Goal: Check status: Check status

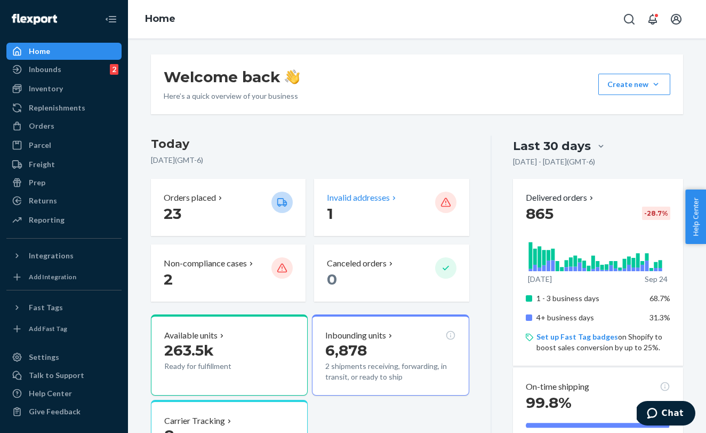
click at [434, 215] on div "Invalid addresses 1" at bounding box center [391, 206] width 129 height 31
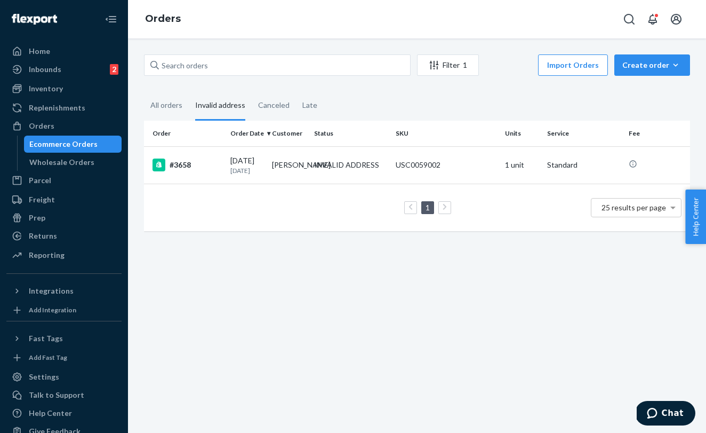
click at [188, 123] on th "Order" at bounding box center [185, 134] width 82 height 26
click at [180, 117] on div "All orders" at bounding box center [166, 105] width 32 height 29
click at [144, 91] on input "All orders" at bounding box center [144, 91] width 0 height 0
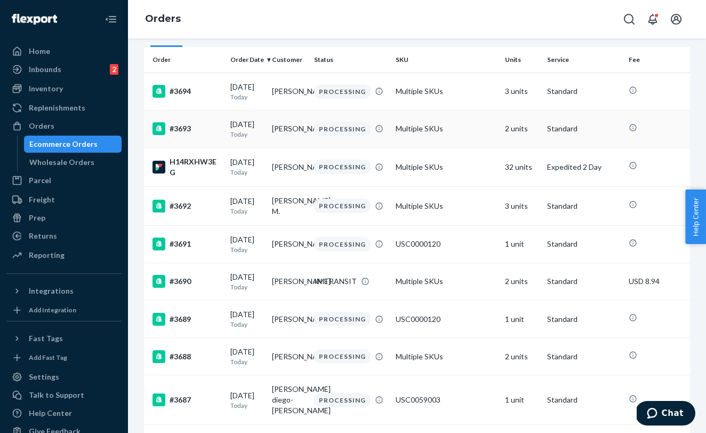
scroll to position [85, 0]
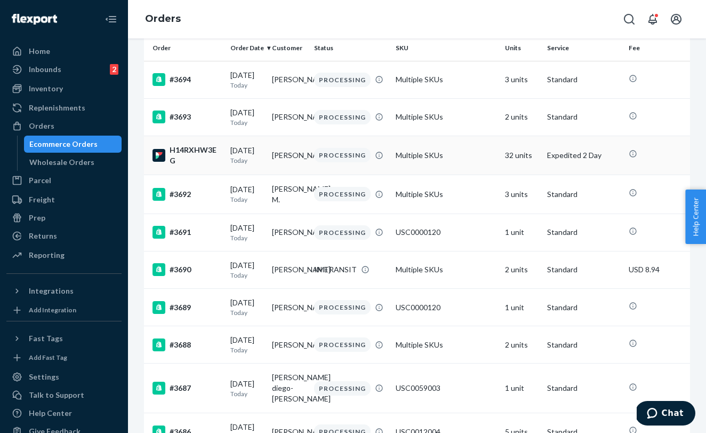
click at [297, 174] on td "[PERSON_NAME]" at bounding box center [289, 154] width 42 height 39
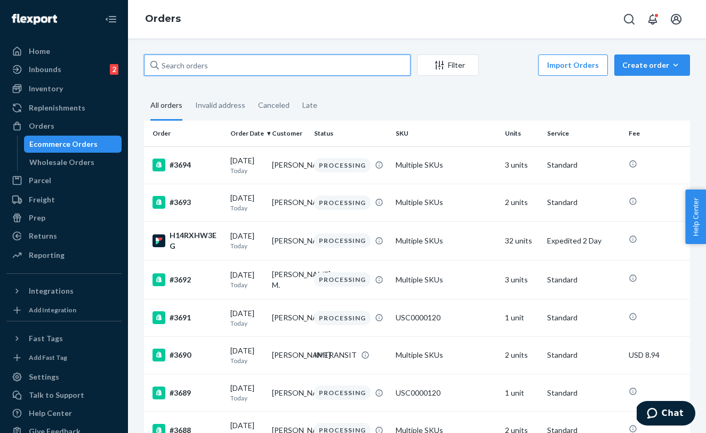
click at [246, 61] on input "text" at bounding box center [277, 64] width 267 height 21
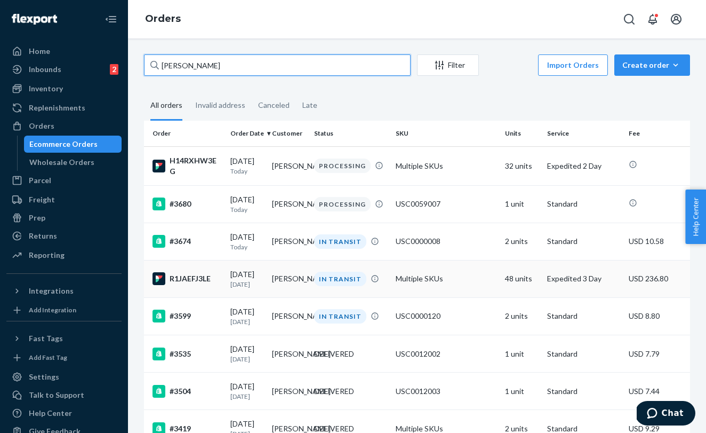
type input "[PERSON_NAME]"
click at [287, 284] on td "[PERSON_NAME]" at bounding box center [289, 278] width 42 height 37
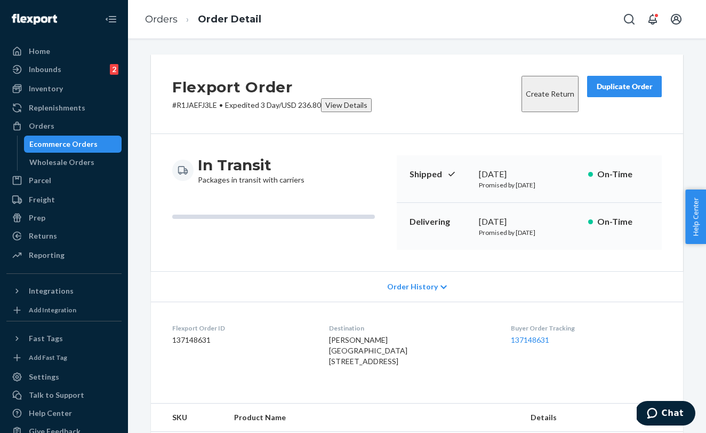
click at [411, 281] on span "Order History" at bounding box center [412, 286] width 51 height 11
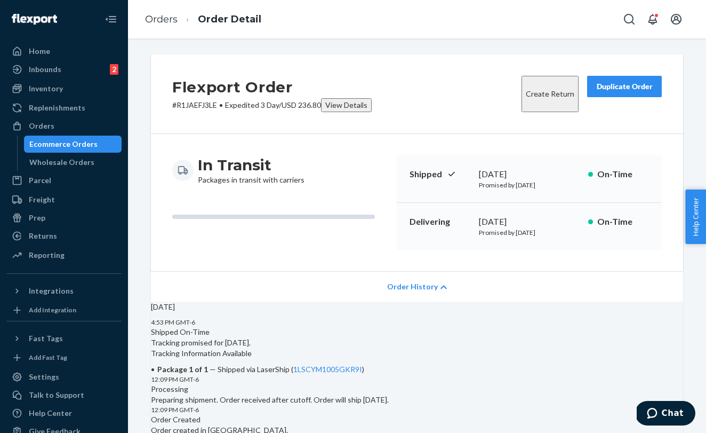
click at [426, 273] on div "Order History" at bounding box center [417, 286] width 532 height 30
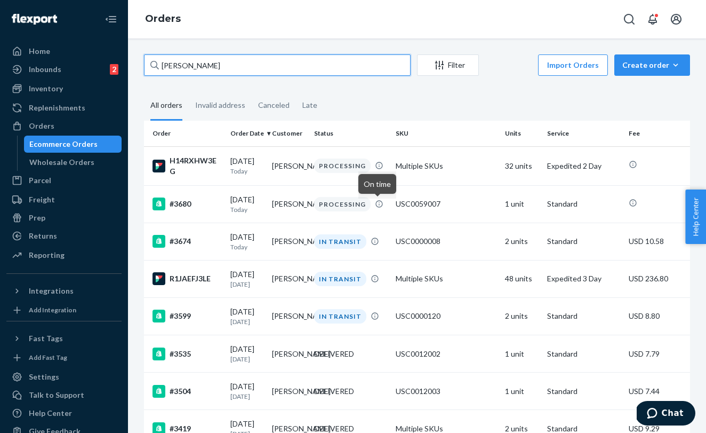
drag, startPoint x: 211, startPoint y: 65, endPoint x: 164, endPoint y: 65, distance: 46.4
click at [164, 65] on input "[PERSON_NAME]" at bounding box center [277, 64] width 267 height 21
type input "h"
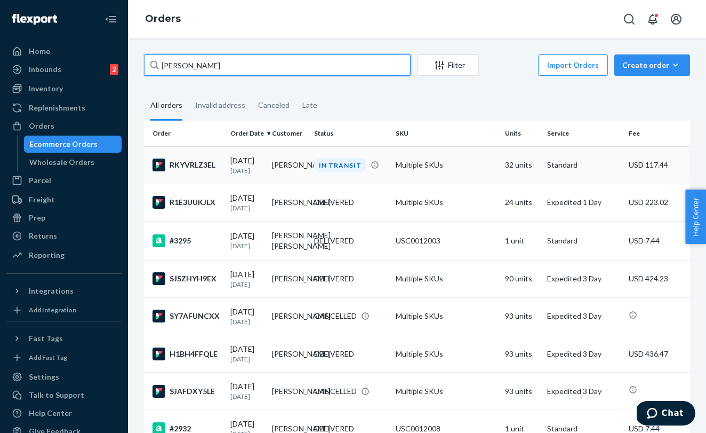
type input "[PERSON_NAME]"
click at [294, 183] on td "[PERSON_NAME]" at bounding box center [289, 164] width 42 height 37
click at [286, 181] on td "[PERSON_NAME]" at bounding box center [289, 164] width 42 height 37
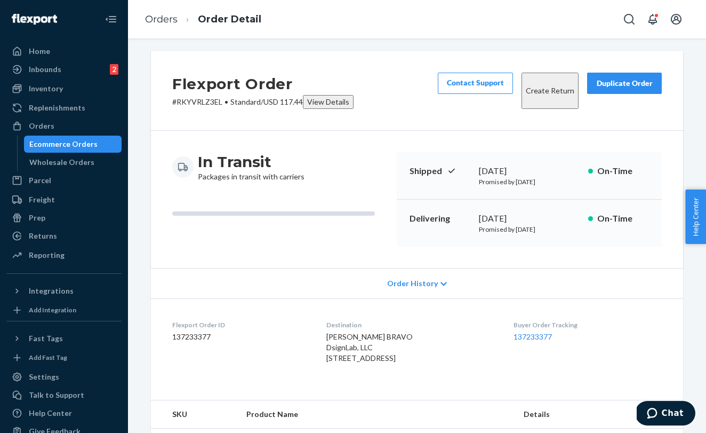
scroll to position [4, 0]
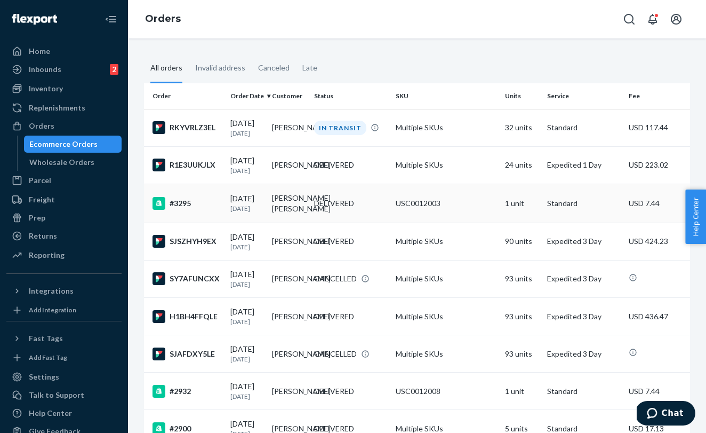
scroll to position [38, 0]
click at [279, 131] on td "[PERSON_NAME]" at bounding box center [289, 126] width 42 height 37
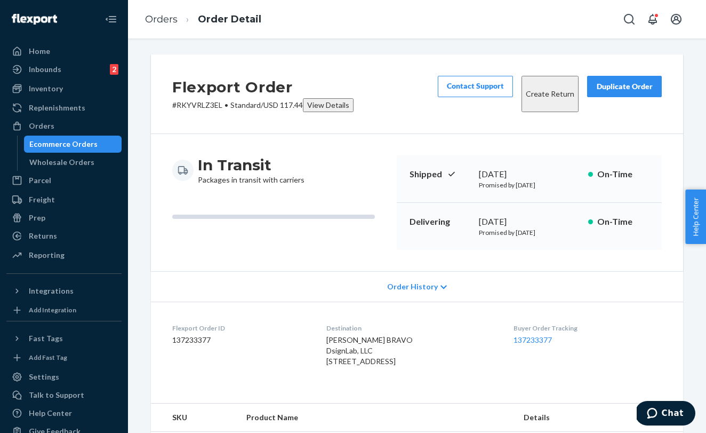
scroll to position [87, 0]
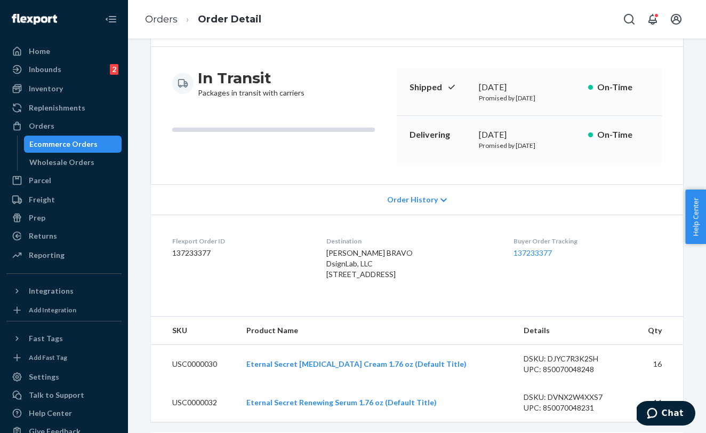
drag, startPoint x: 361, startPoint y: 289, endPoint x: 430, endPoint y: 304, distance: 71.0
click at [430, 279] on div "[PERSON_NAME] BRAVO DsignLab, LLC [STREET_ADDRESS]" at bounding box center [411, 263] width 171 height 32
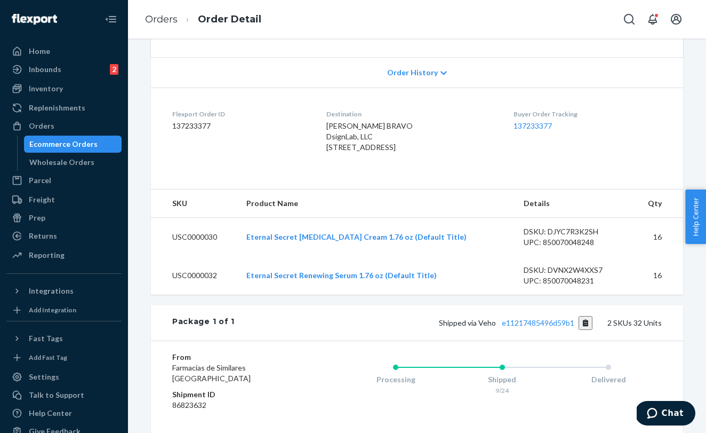
scroll to position [252, 0]
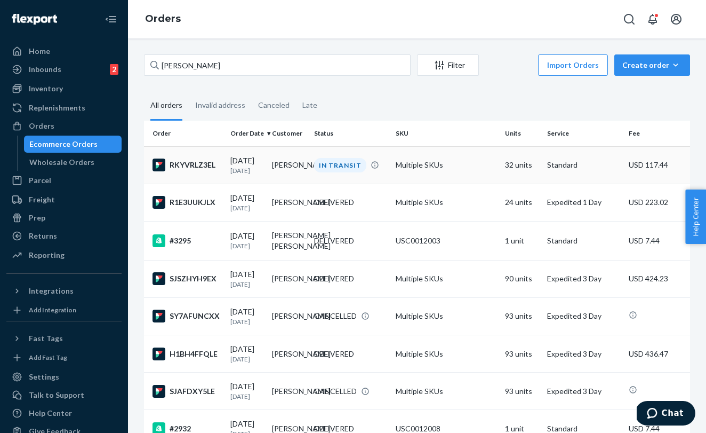
click at [287, 165] on td "[PERSON_NAME]" at bounding box center [289, 164] width 42 height 37
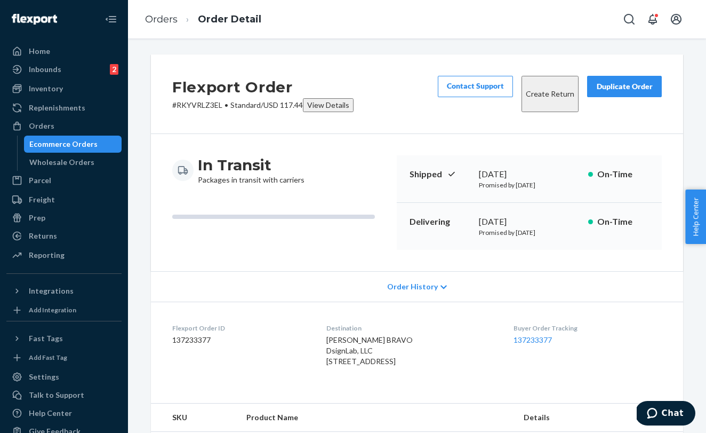
scroll to position [6, 0]
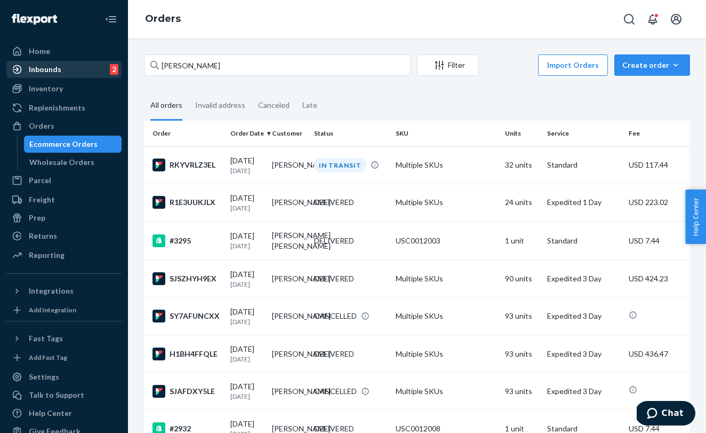
click at [72, 76] on div "Inbounds 2" at bounding box center [63, 69] width 113 height 15
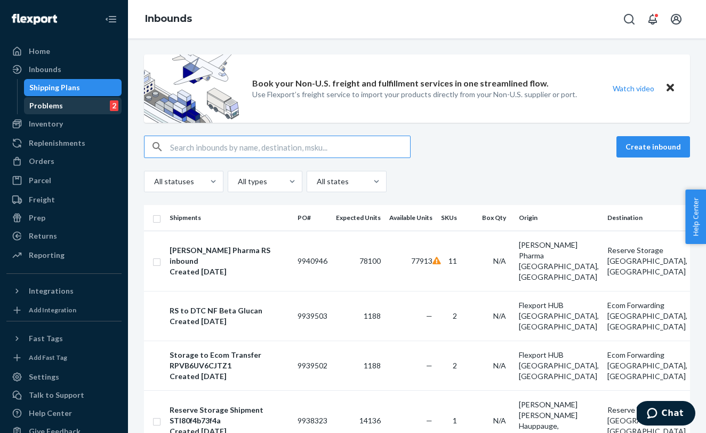
click at [73, 106] on div "Problems 2" at bounding box center [73, 105] width 96 height 15
